Goal: Navigation & Orientation: Find specific page/section

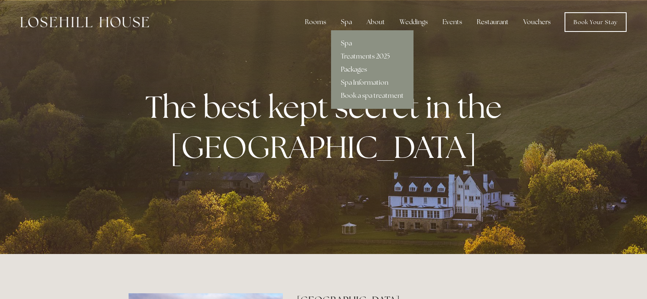
click at [348, 71] on link "Packages" at bounding box center [372, 69] width 82 height 13
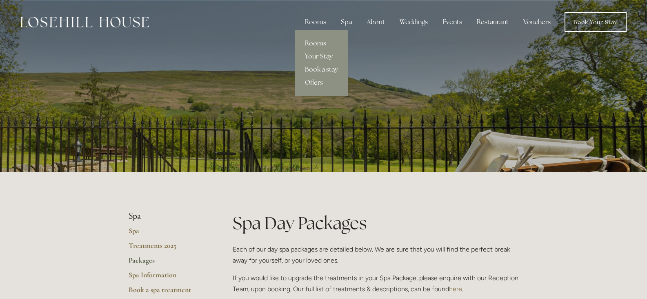
click at [312, 40] on link "Rooms" at bounding box center [321, 43] width 53 height 13
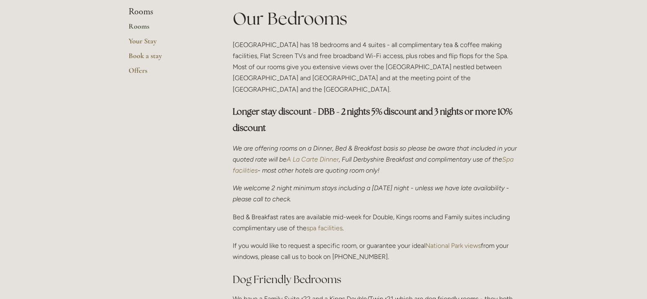
scroll to position [449, 0]
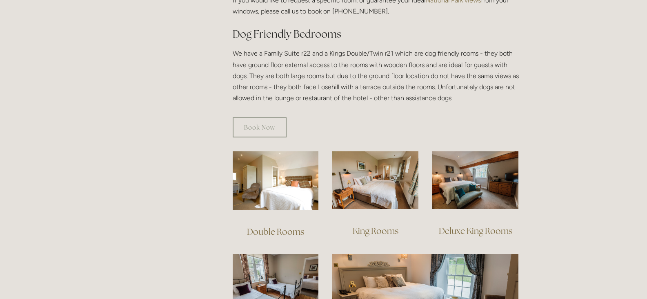
click at [256, 177] on img at bounding box center [276, 180] width 86 height 58
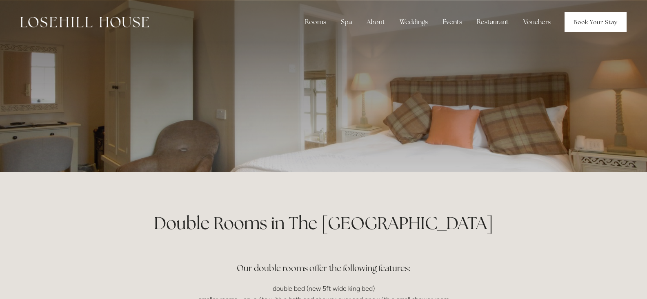
click at [571, 22] on link "Book Your Stay" at bounding box center [596, 22] width 62 height 20
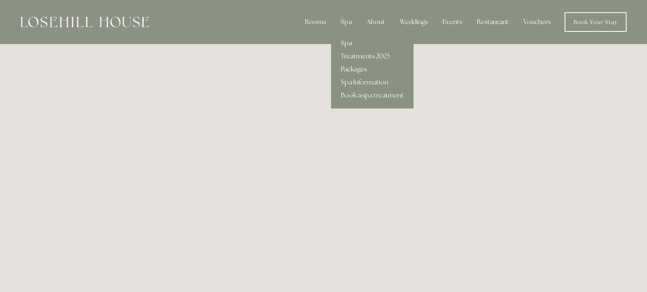
click at [348, 67] on link "Packages" at bounding box center [372, 69] width 82 height 13
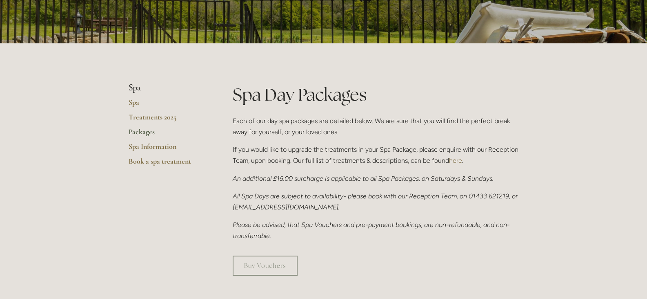
scroll to position [123, 0]
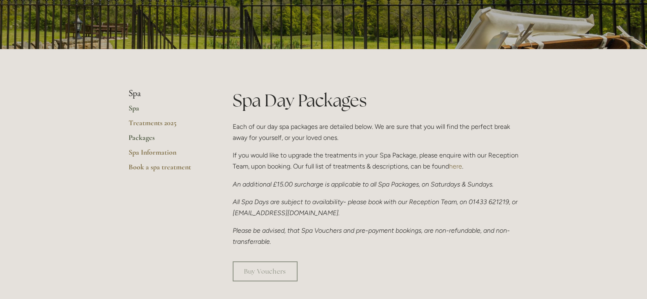
click at [131, 111] on link "Spa" at bounding box center [168, 110] width 78 height 15
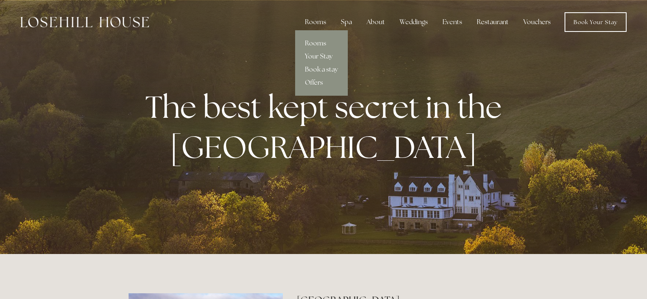
click at [315, 81] on link "Offers" at bounding box center [321, 82] width 53 height 13
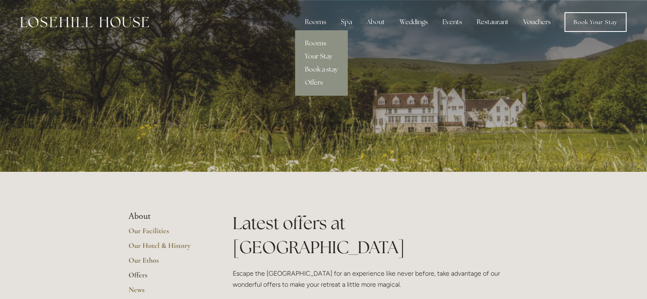
click at [309, 69] on link "Book a stay" at bounding box center [321, 69] width 53 height 13
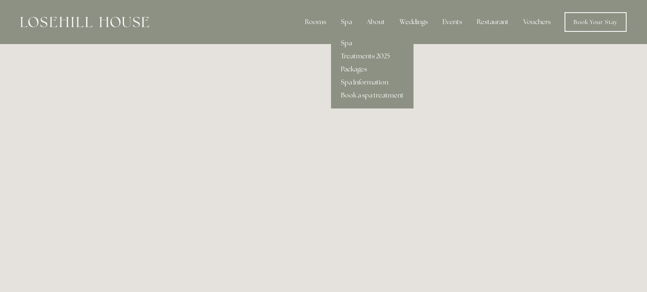
click at [347, 40] on link "Spa" at bounding box center [372, 43] width 82 height 13
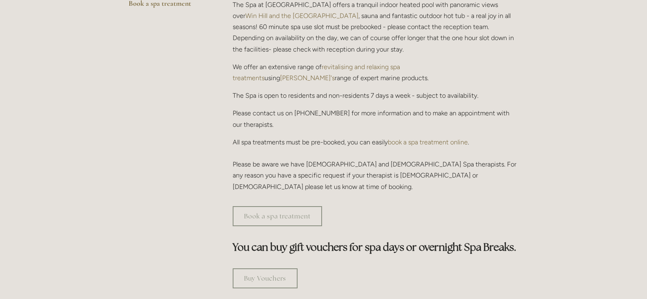
scroll to position [82, 0]
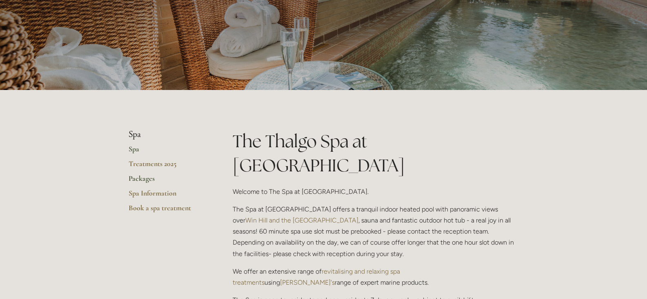
click at [145, 180] on link "Packages" at bounding box center [168, 181] width 78 height 15
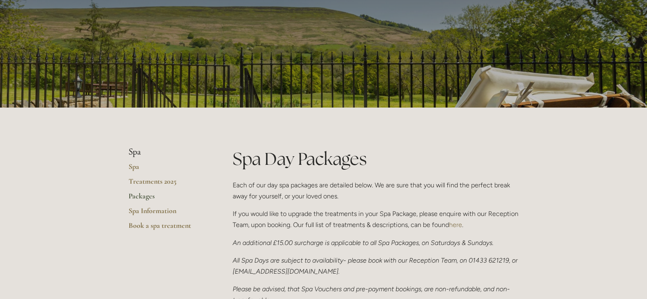
scroll to position [41, 0]
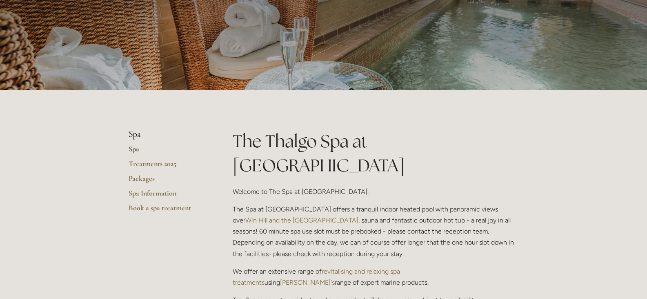
scroll to position [82, 0]
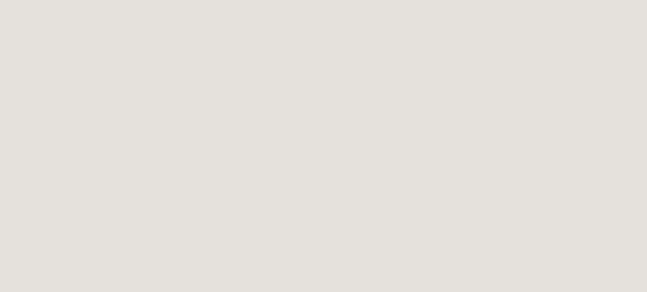
scroll to position [208, 0]
